Goal: Transaction & Acquisition: Obtain resource

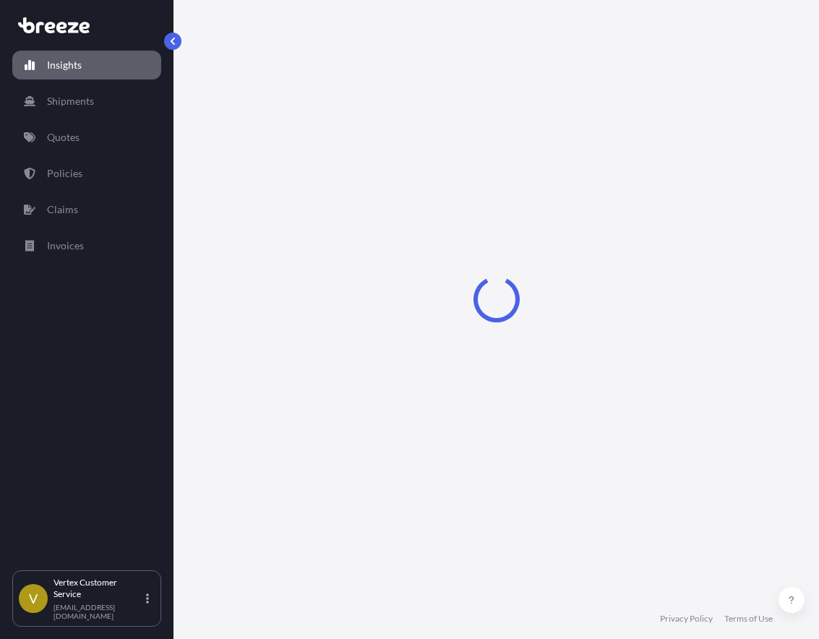
select select "2025"
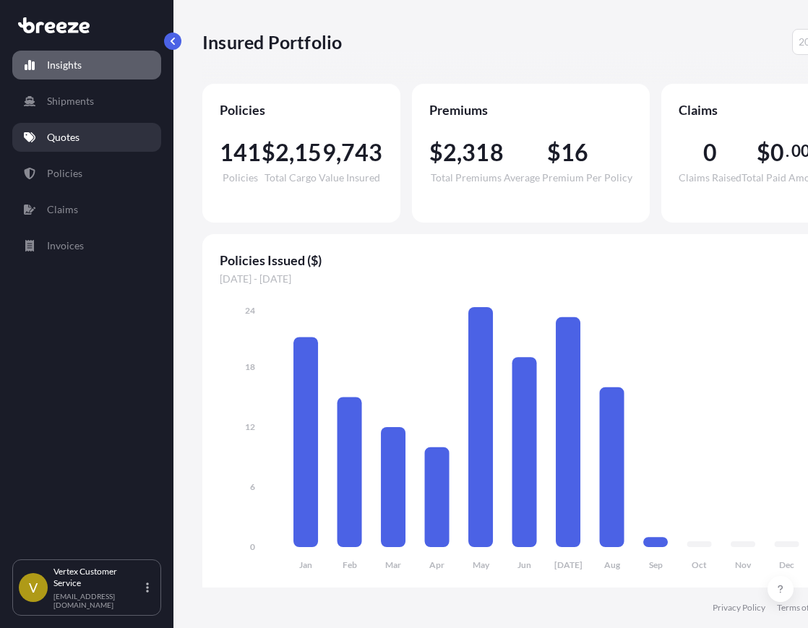
click at [92, 145] on link "Quotes" at bounding box center [86, 137] width 149 height 29
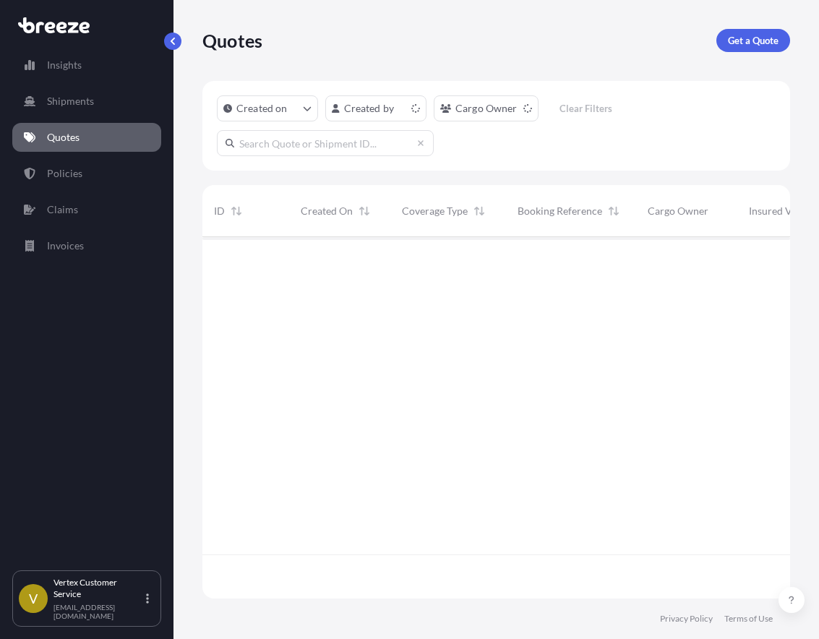
scroll to position [358, 577]
click at [769, 35] on p "Get a Quote" at bounding box center [753, 40] width 51 height 14
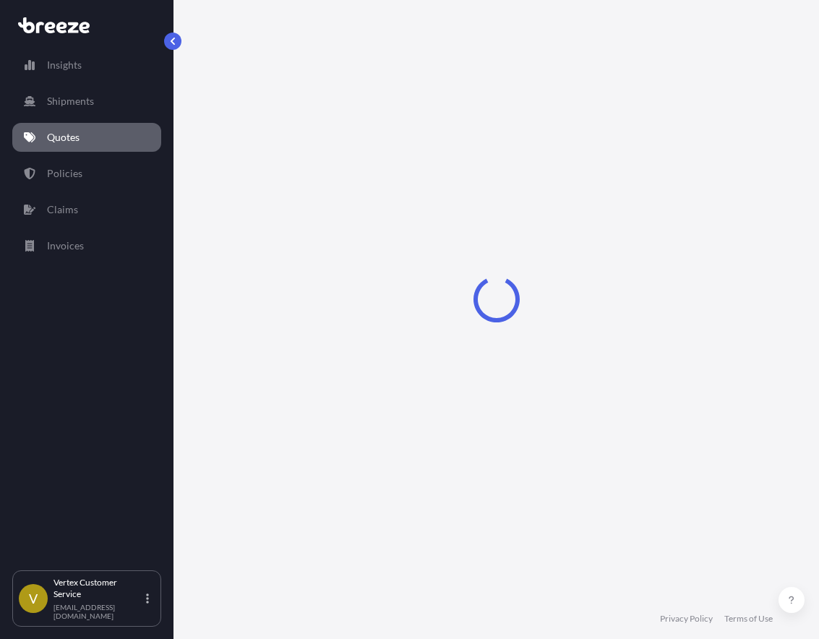
scroll to position [23, 0]
select select "Sea"
select select "1"
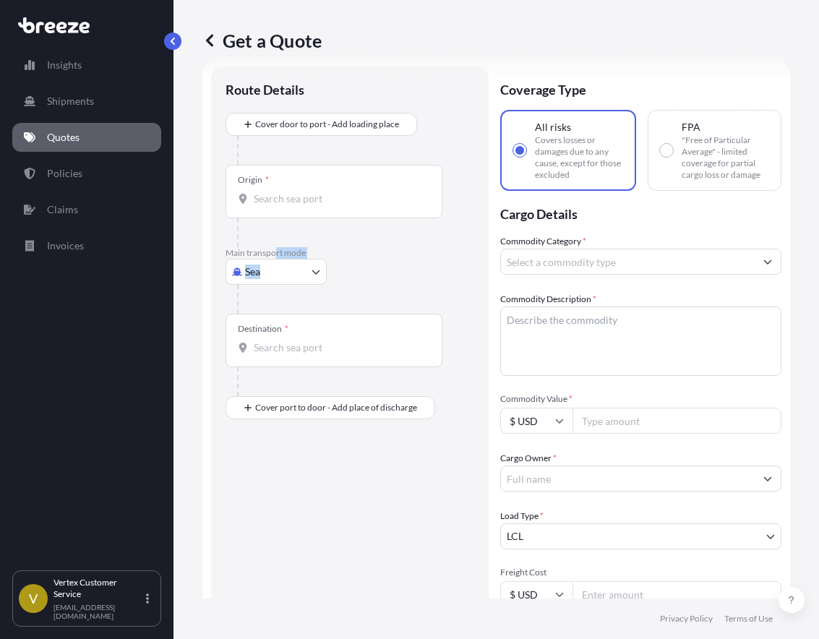
click at [274, 259] on div "Main transport mode Sea Sea Air Road Rail" at bounding box center [349, 280] width 249 height 66
click at [276, 270] on body "Insights Shipments Quotes Policies Claims Invoices V Vertex Customer Service [E…" at bounding box center [409, 319] width 819 height 639
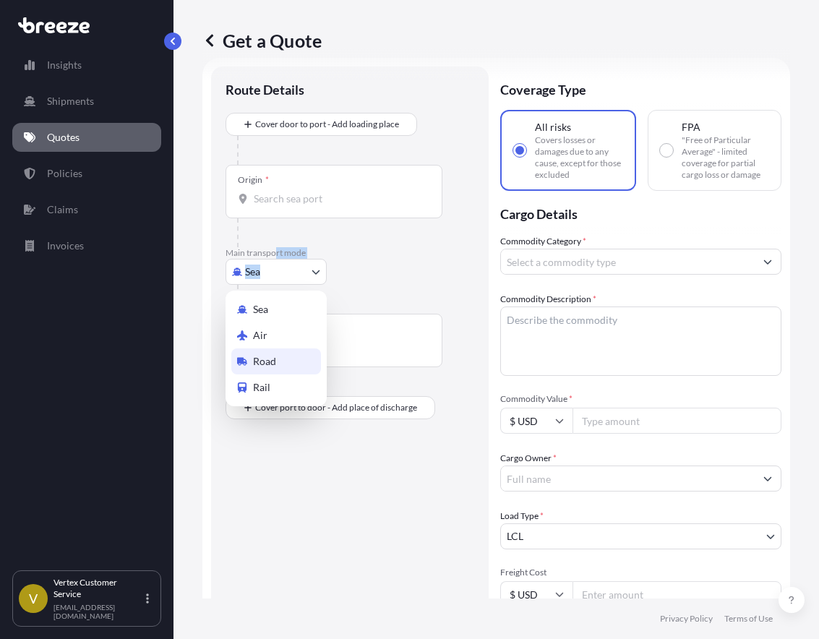
click at [268, 366] on span "Road" at bounding box center [264, 361] width 23 height 14
select select "Road"
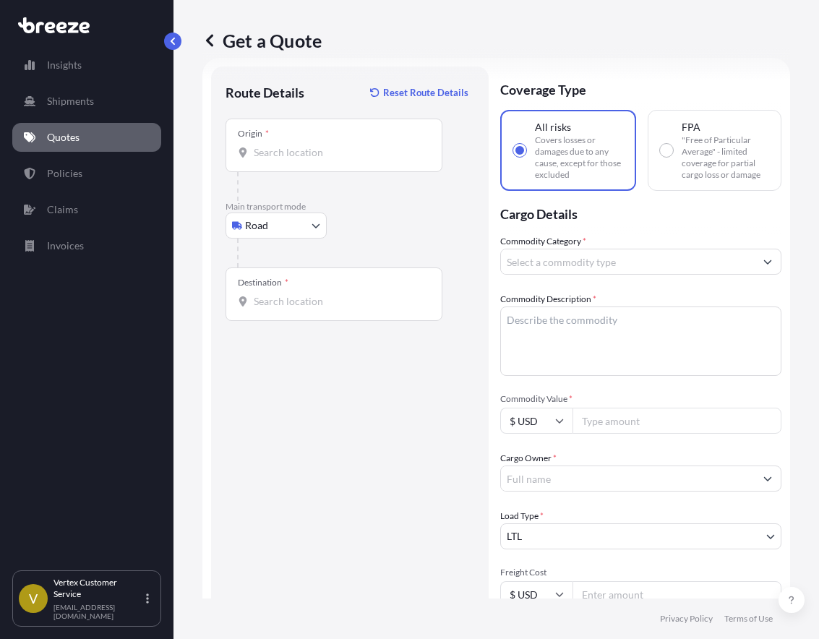
click at [366, 144] on div "Origin *" at bounding box center [333, 144] width 217 height 53
click at [366, 145] on input "Origin *" at bounding box center [339, 152] width 171 height 14
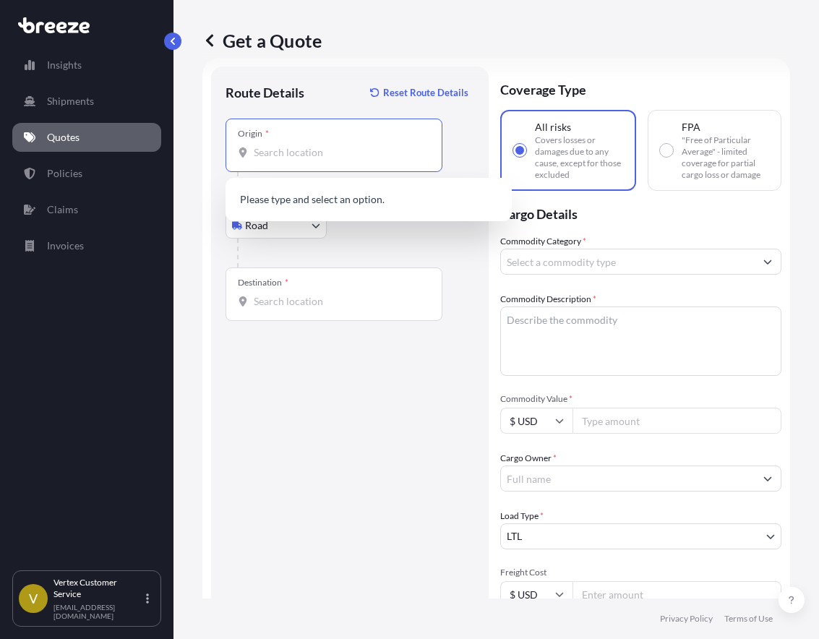
paste input "90660"
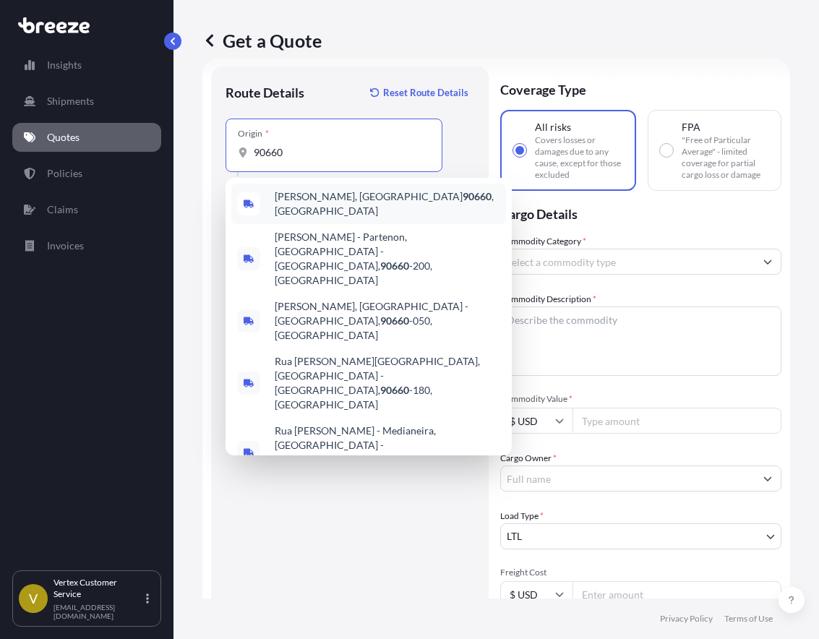
click at [336, 200] on span "[PERSON_NAME][GEOGRAPHIC_DATA] , [GEOGRAPHIC_DATA]" at bounding box center [387, 203] width 225 height 29
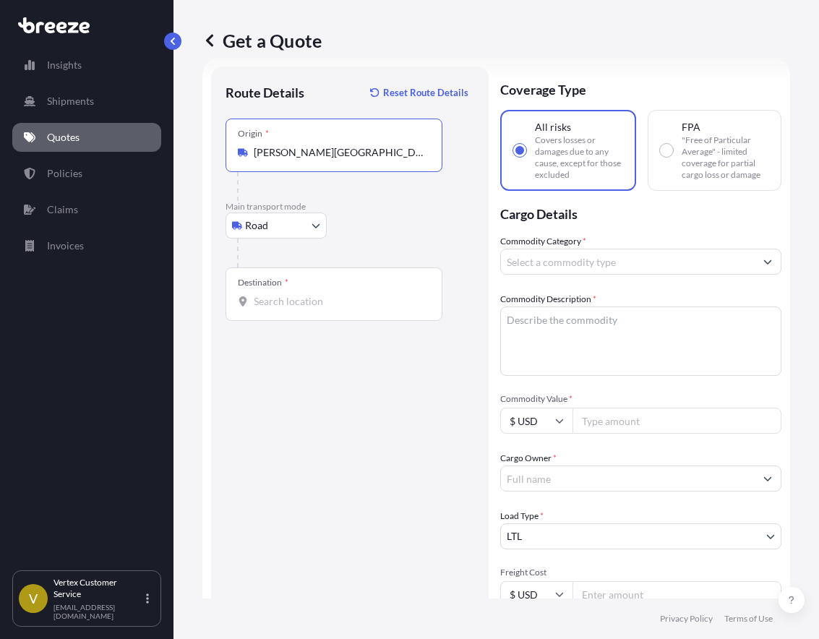
type input "[PERSON_NAME][GEOGRAPHIC_DATA], [GEOGRAPHIC_DATA]"
click at [282, 310] on div "Destination *" at bounding box center [333, 293] width 217 height 53
click at [282, 309] on input "Destination *" at bounding box center [339, 301] width 171 height 14
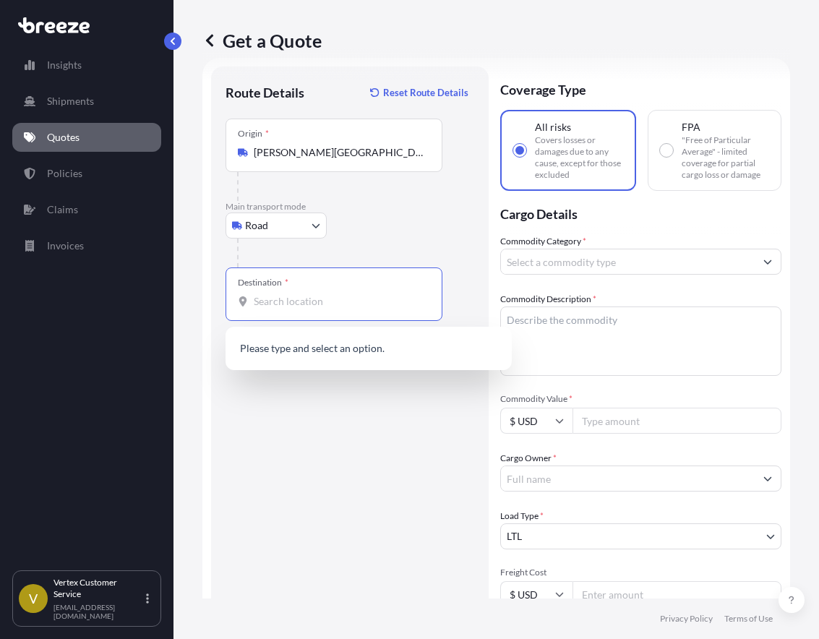
paste input "84020"
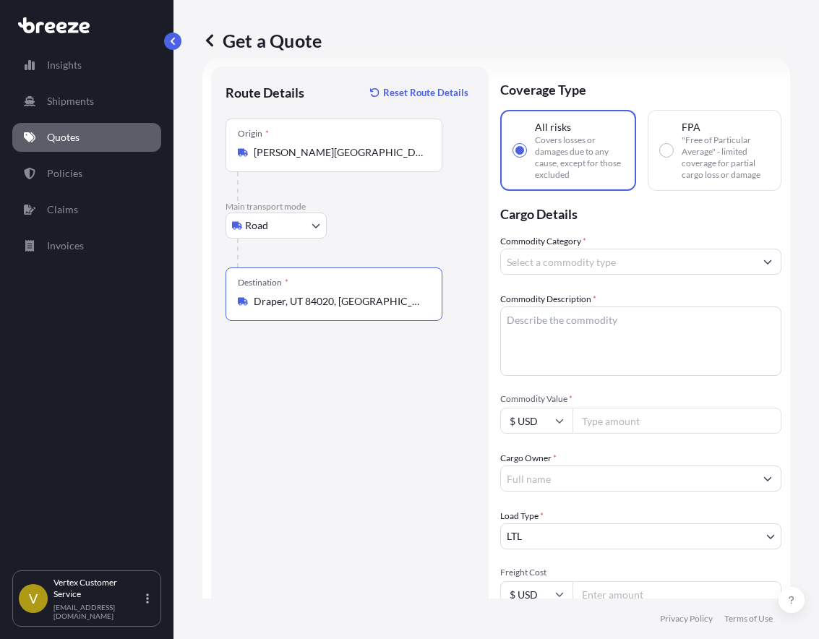
type input "Draper, UT 84020, [GEOGRAPHIC_DATA]"
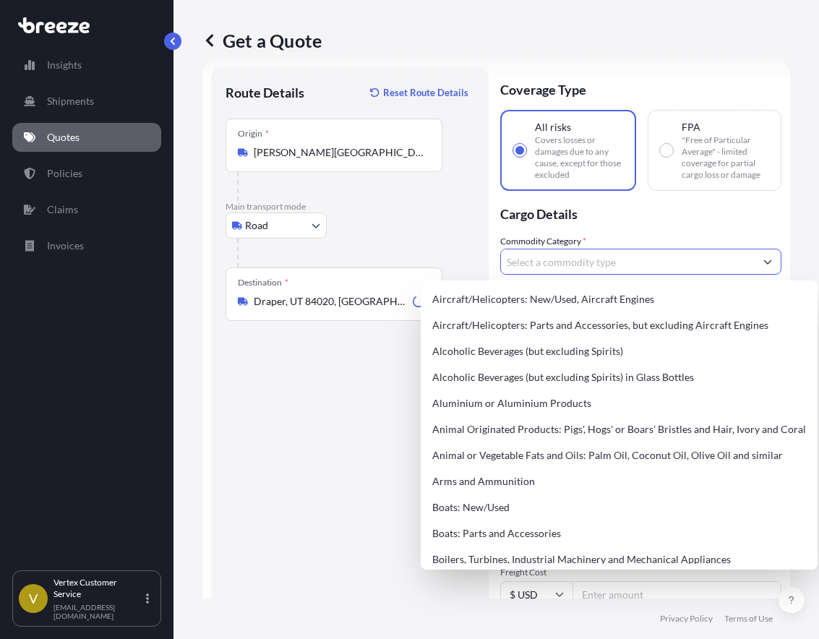
click at [530, 263] on input "Commodity Category *" at bounding box center [628, 262] width 254 height 26
type input "h"
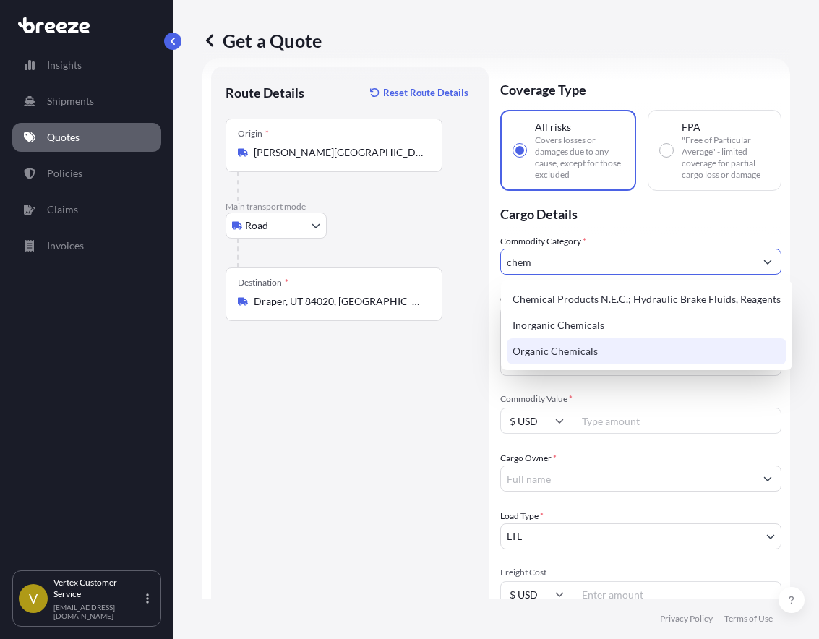
click at [563, 348] on div "Organic Chemicals" at bounding box center [646, 351] width 280 height 26
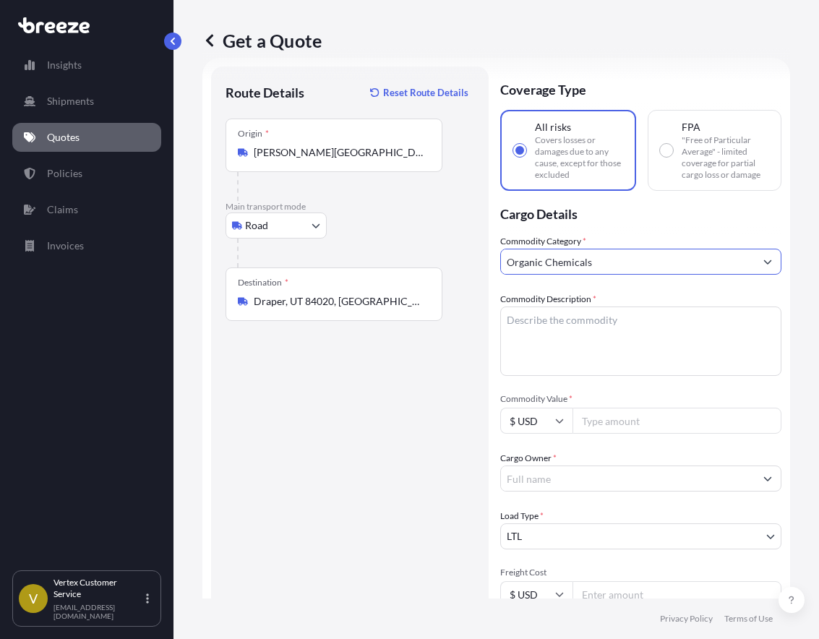
type input "Organic Chemicals"
click at [557, 339] on textarea "Commodity Description *" at bounding box center [640, 340] width 281 height 69
click at [522, 324] on textarea "rawmaterial" at bounding box center [640, 340] width 281 height 69
type textarea "raw material"
click at [600, 419] on input "Commodity Value *" at bounding box center [676, 421] width 209 height 26
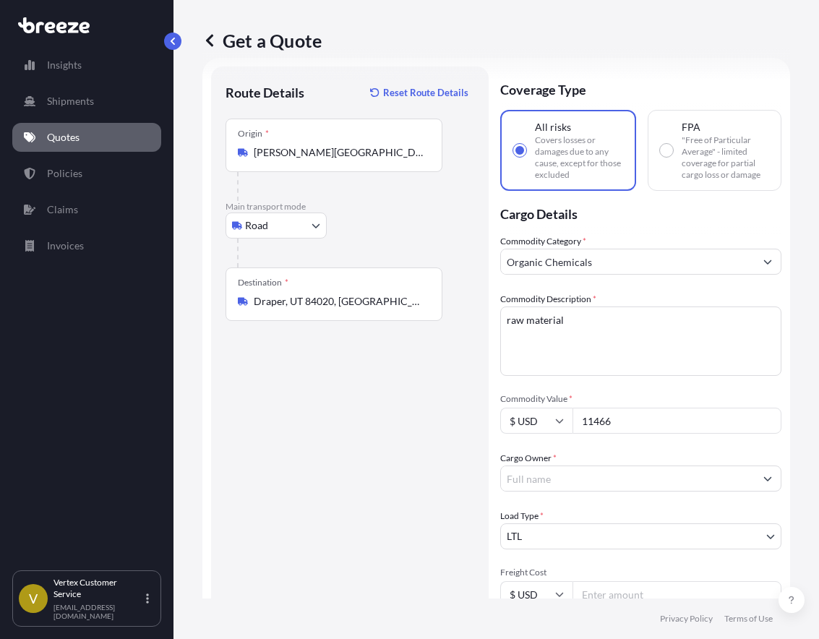
scroll to position [168, 0]
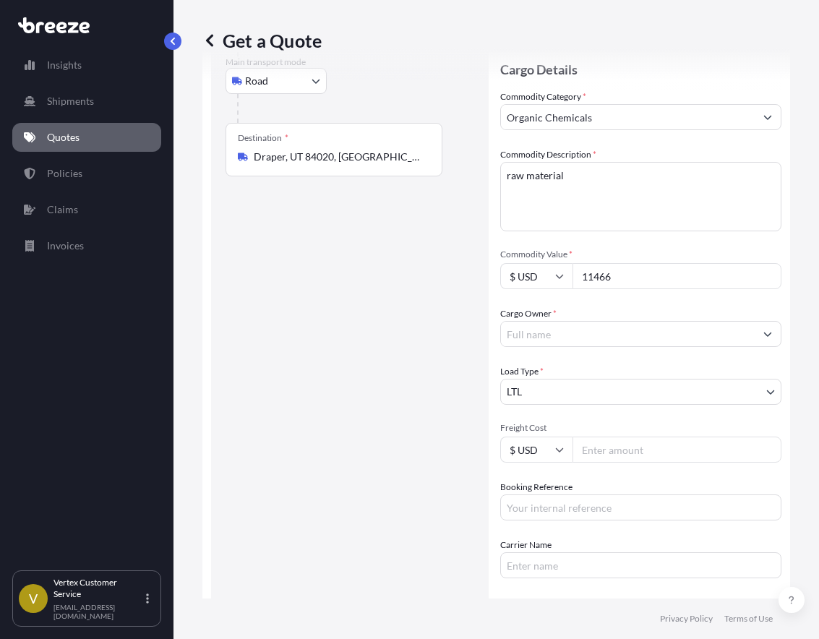
type input "11466"
click at [549, 342] on input "Cargo Owner *" at bounding box center [628, 334] width 254 height 26
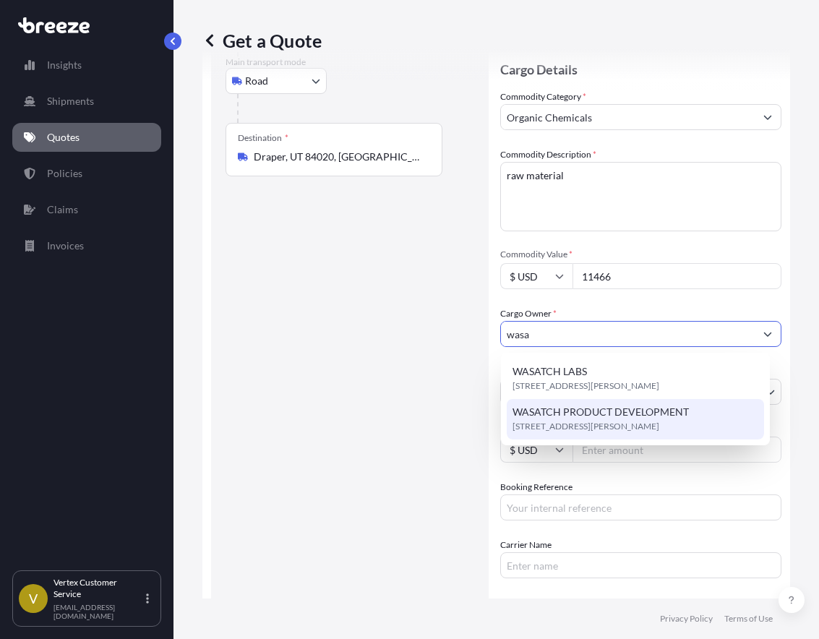
click at [619, 417] on span "WASATCH PRODUCT DEVELOPMENT" at bounding box center [600, 412] width 176 height 14
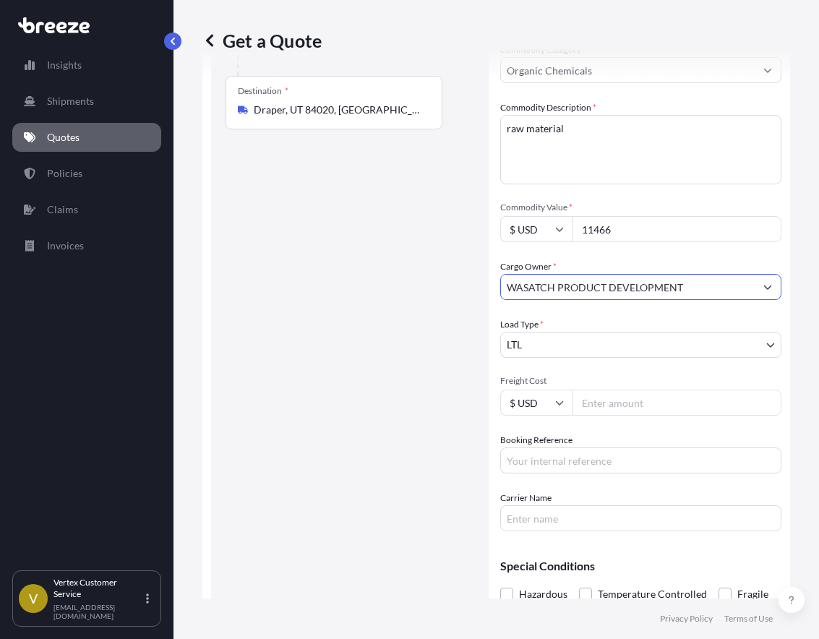
scroll to position [240, 0]
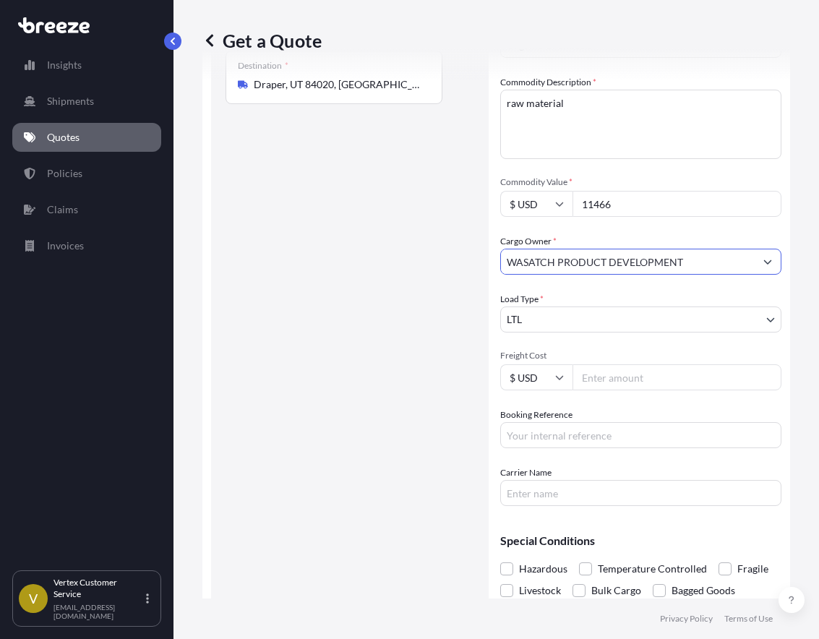
type input "WASATCH PRODUCT DEVELOPMENT"
click at [632, 433] on input "Booking Reference" at bounding box center [640, 435] width 281 height 26
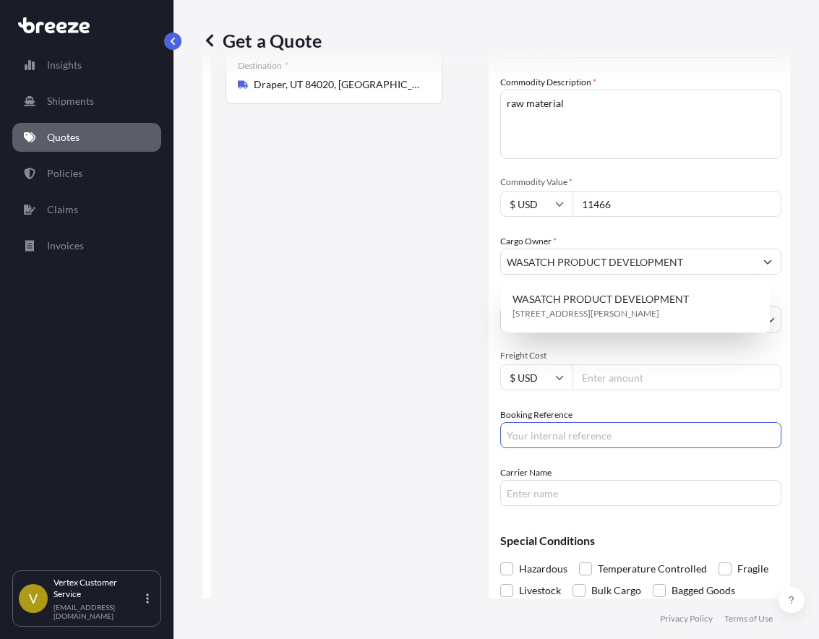
paste input "124796246"
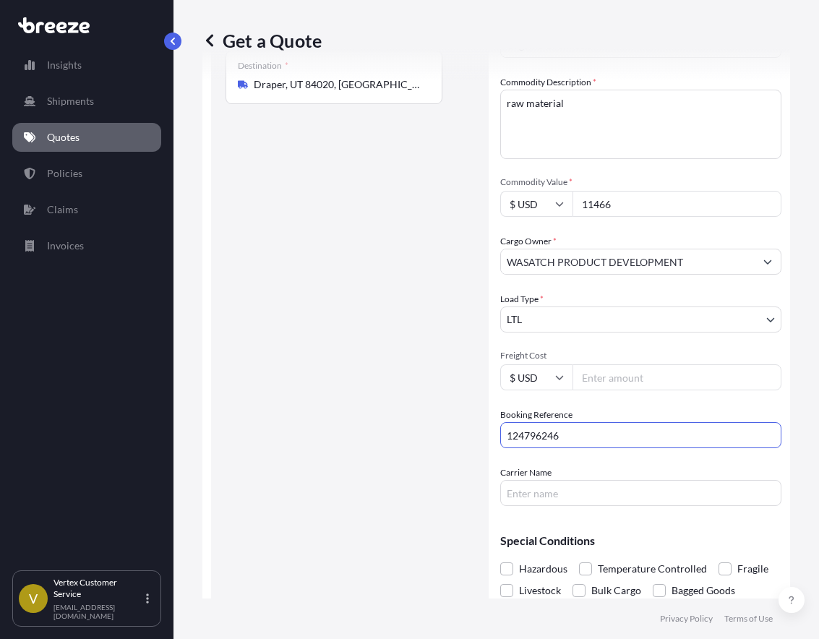
scroll to position [302, 0]
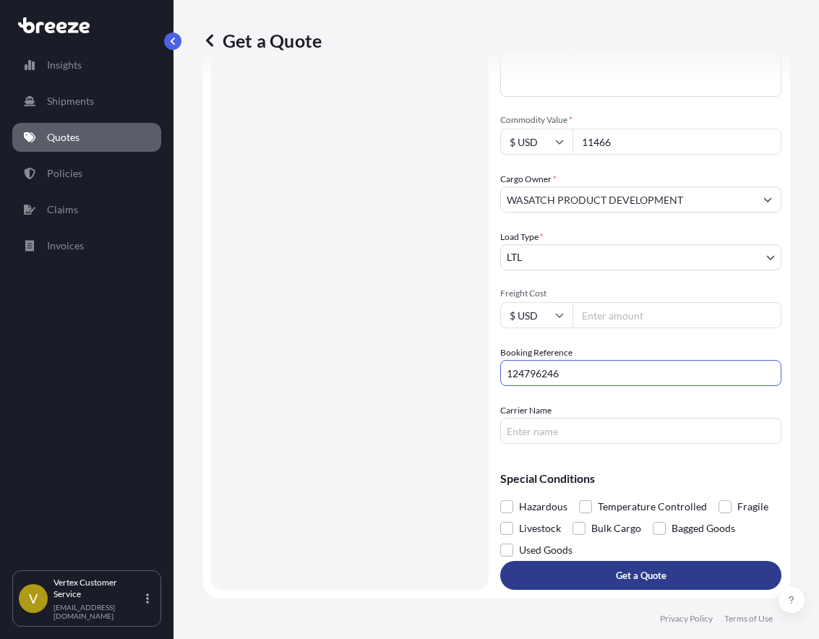
type input "124796246"
click at [589, 576] on button "Get a Quote" at bounding box center [640, 575] width 281 height 29
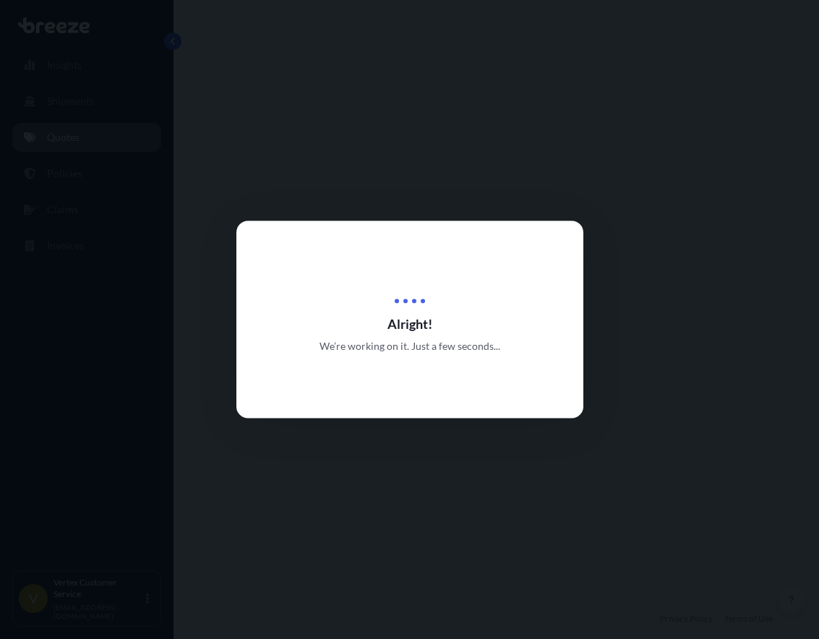
select select "Road"
select select "1"
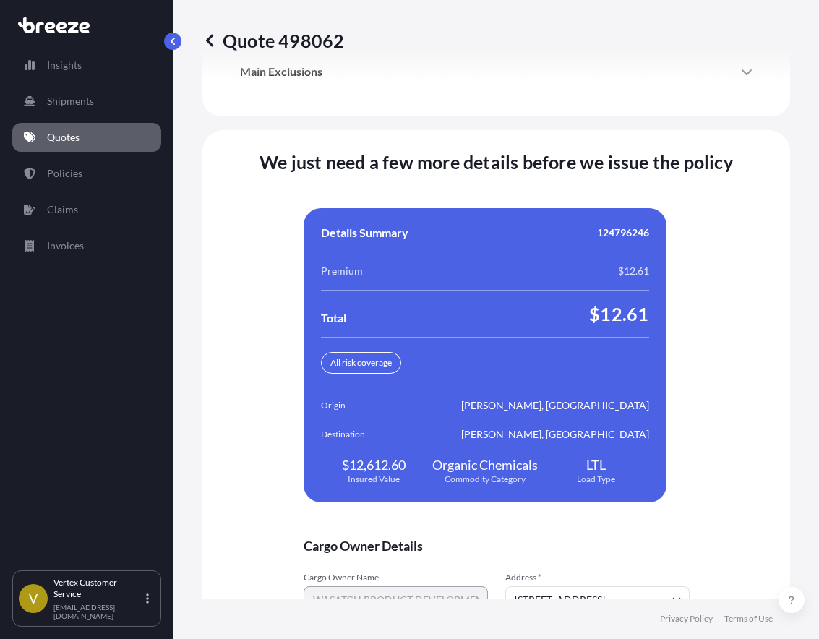
scroll to position [3175, 0]
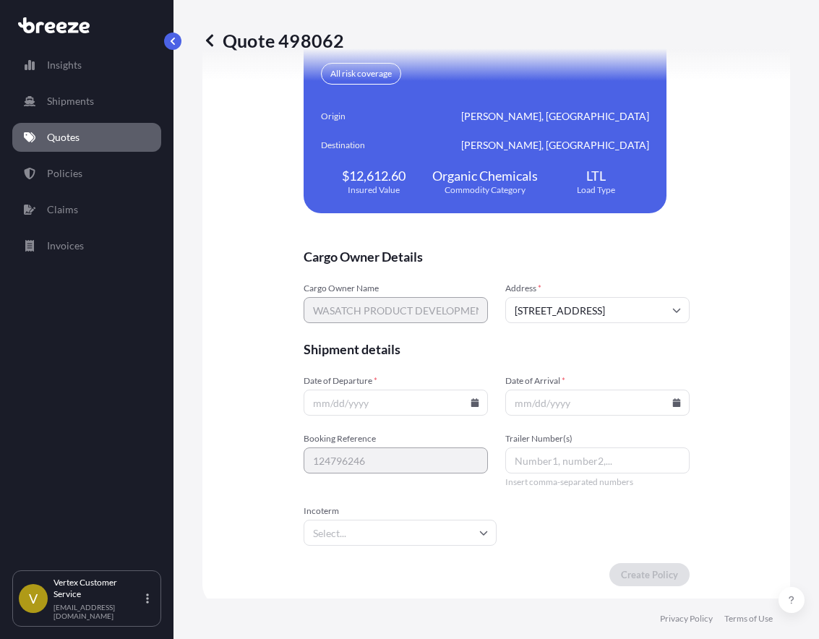
click at [470, 401] on icon at bounding box center [474, 402] width 9 height 9
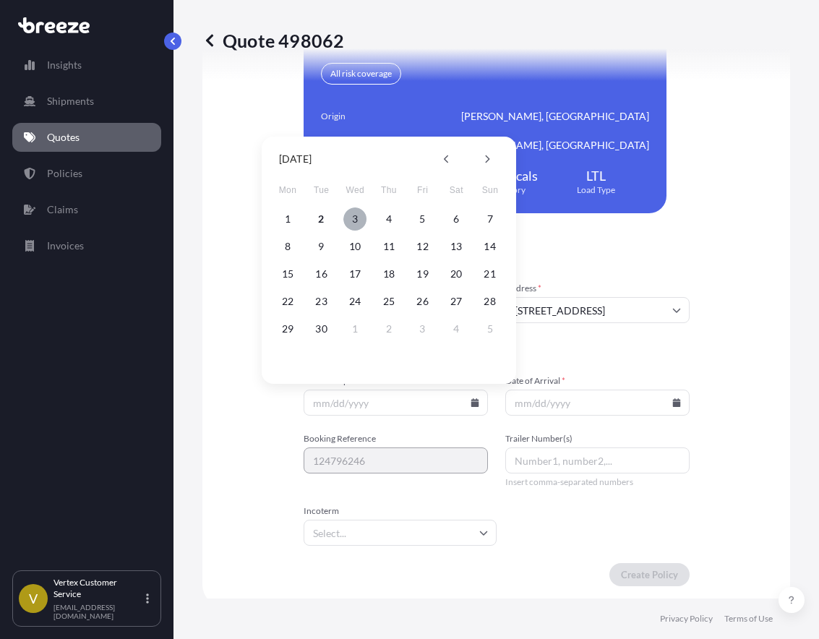
click at [356, 219] on button "3" at bounding box center [354, 218] width 23 height 23
type input "[DATE]"
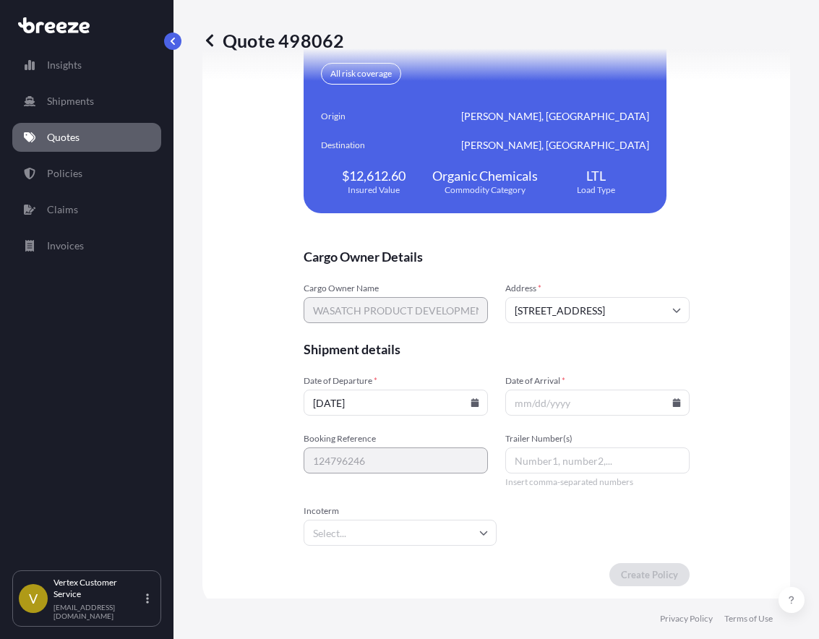
click at [676, 398] on icon at bounding box center [676, 402] width 9 height 9
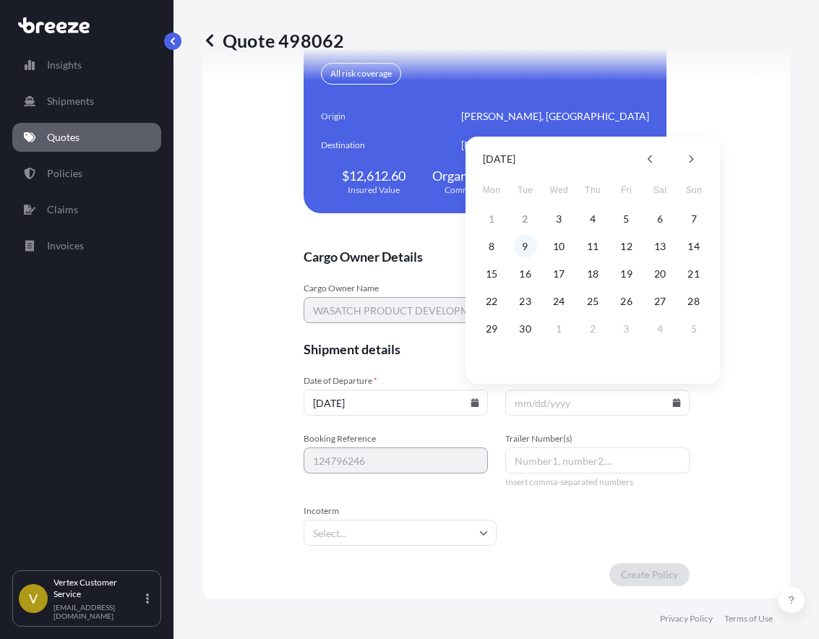
click at [529, 251] on button "9" at bounding box center [525, 246] width 23 height 23
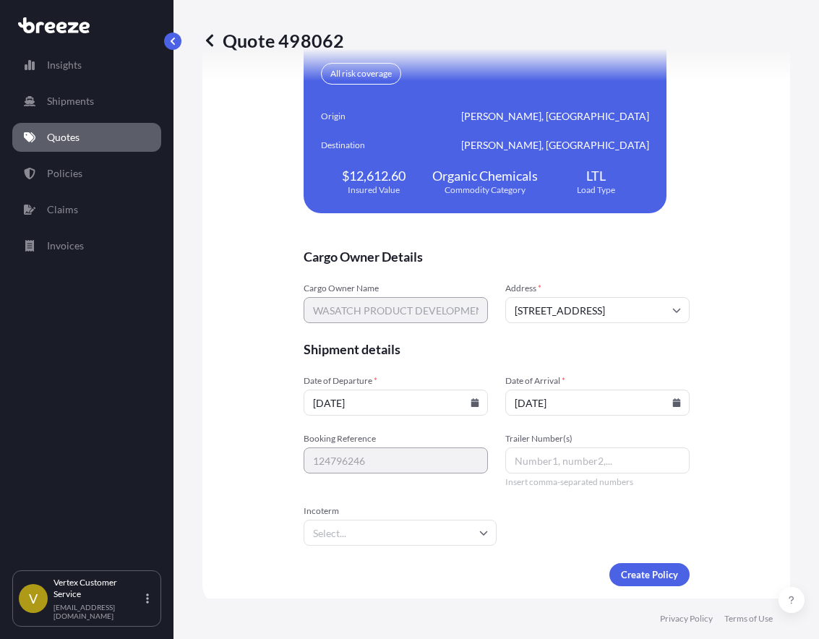
type input "[DATE]"
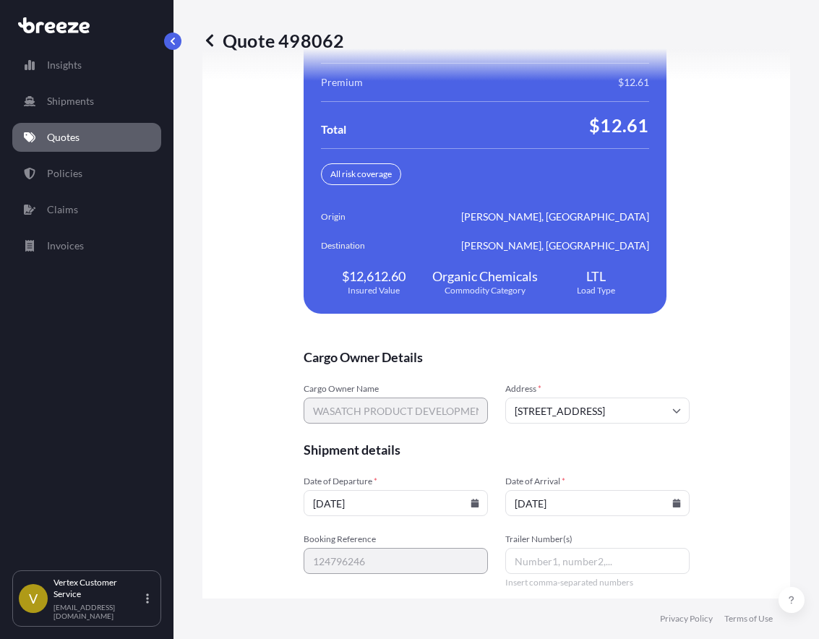
scroll to position [3183, 0]
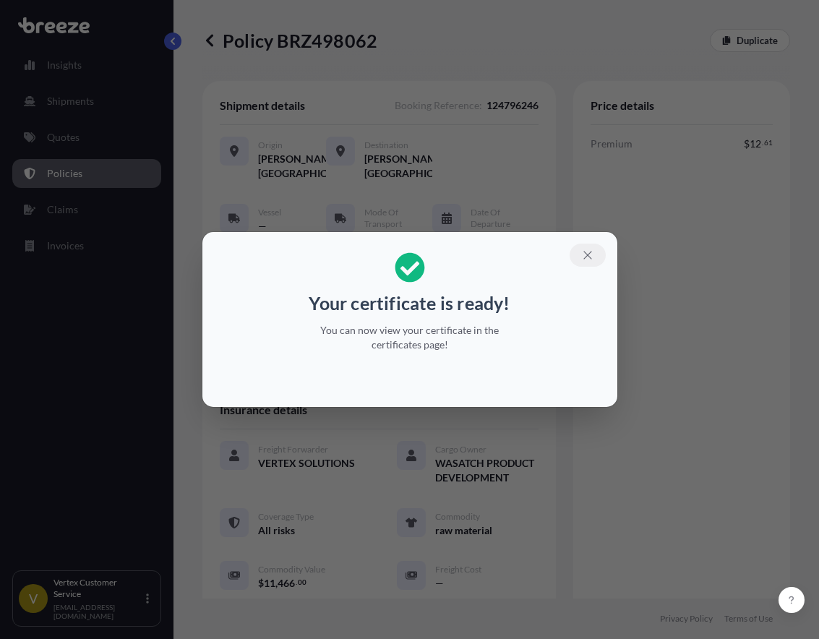
click at [585, 247] on button "button" at bounding box center [587, 254] width 36 height 23
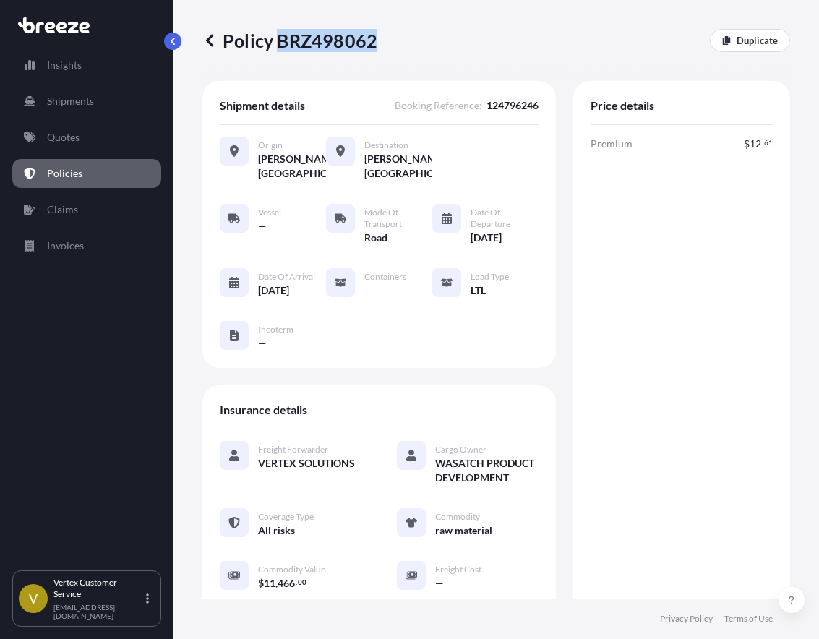
drag, startPoint x: 276, startPoint y: 45, endPoint x: 373, endPoint y: 41, distance: 96.9
click at [373, 41] on p "Policy BRZ498062" at bounding box center [289, 40] width 175 height 23
copy p "BRZ498062"
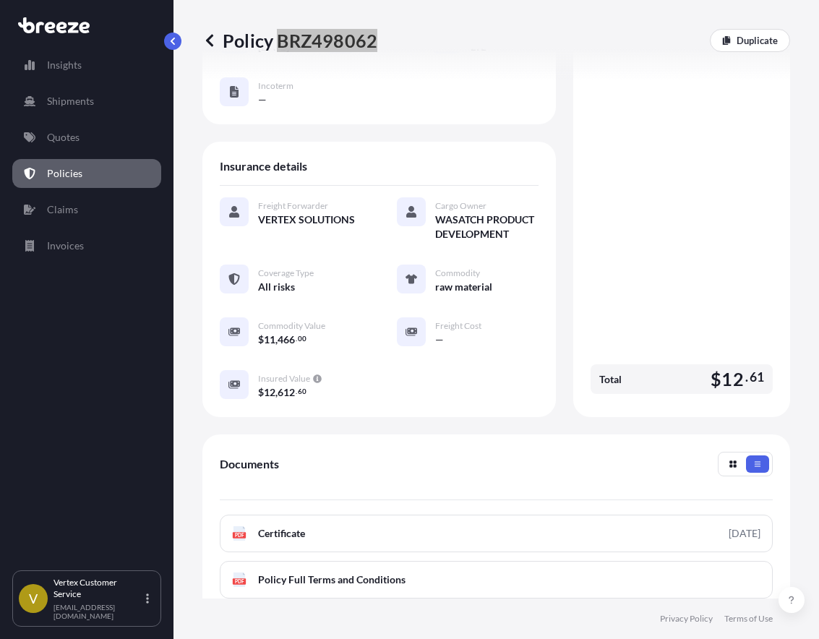
scroll to position [429, 0]
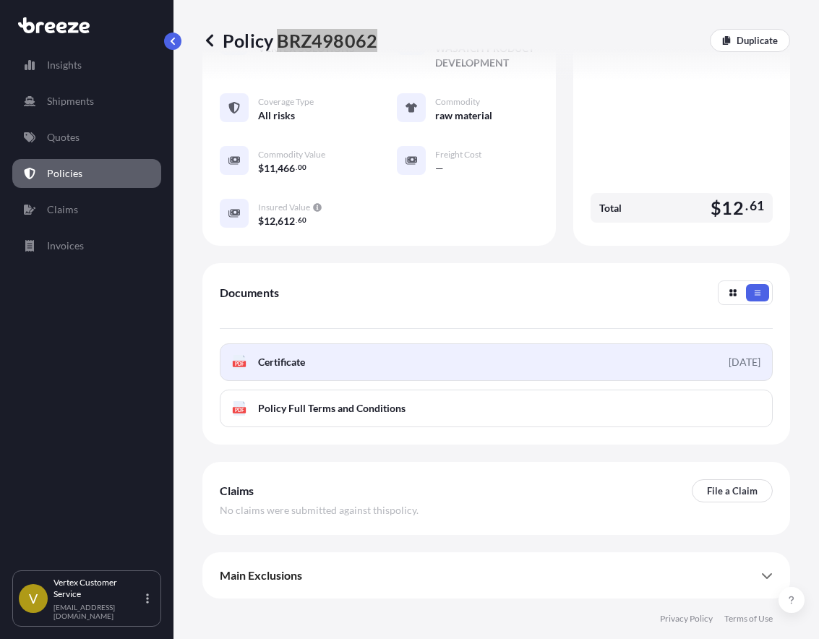
click at [361, 357] on link "PDF Certificate [DATE]" at bounding box center [496, 362] width 553 height 38
